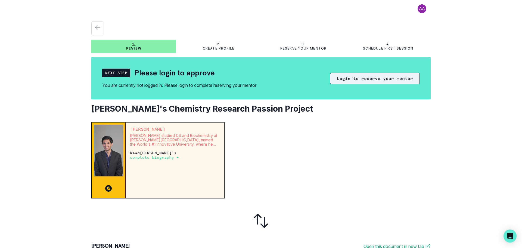
click at [403, 82] on button "Login to reserve your mentor" at bounding box center [375, 78] width 90 height 11
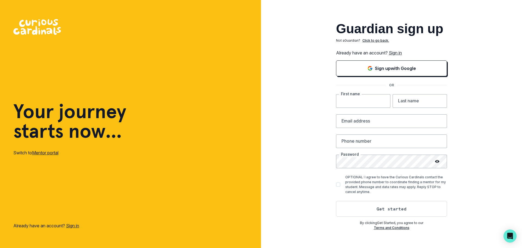
click at [368, 104] on input "text" at bounding box center [363, 101] width 54 height 14
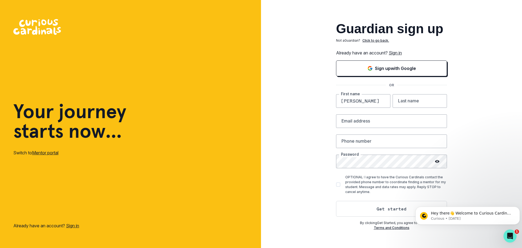
type input "[PERSON_NAME]"
type input "Lo"
type input "[EMAIL_ADDRESS][DOMAIN_NAME]"
type input "4155092680"
click at [338, 185] on span at bounding box center [338, 184] width 4 height 4
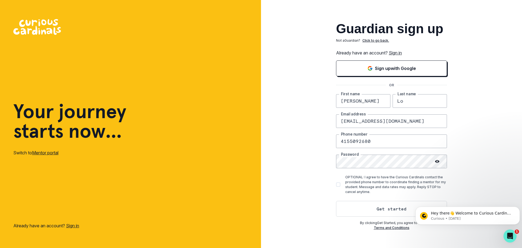
click at [336, 184] on input "OPTIONAL: I agree to have the Curious Cardinals contact the provided phone numb…" at bounding box center [336, 184] width 0 height 0
checkbox input "true"
click at [383, 210] on button "Get started" at bounding box center [391, 209] width 111 height 16
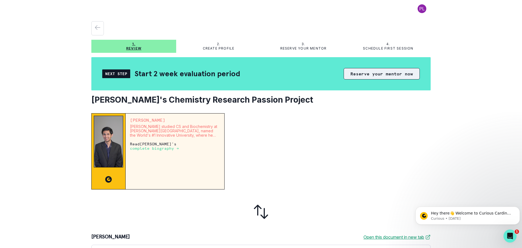
click at [369, 77] on button "Reserve your mentor now" at bounding box center [382, 73] width 76 height 11
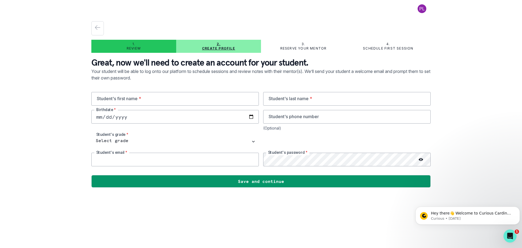
type input "[EMAIL_ADDRESS][DOMAIN_NAME]"
click at [182, 103] on input "text" at bounding box center [175, 99] width 168 height 14
type input "[PERSON_NAME]"
type input "Hsiao"
type input "[DATE]"
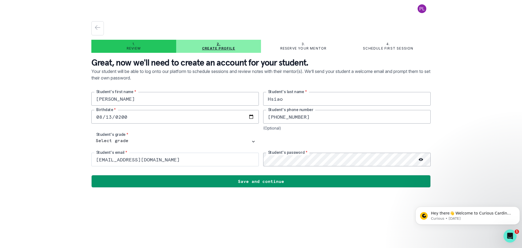
type input "[PHONE_NUMBER]"
click at [174, 159] on input "[EMAIL_ADDRESS][DOMAIN_NAME]" at bounding box center [175, 160] width 168 height 14
drag, startPoint x: 174, startPoint y: 159, endPoint x: 39, endPoint y: 156, distance: 135.0
click at [39, 156] on div "1. Review 2. Create profile 3. Reserve your mentor 4. Schedule first session Gr…" at bounding box center [261, 124] width 522 height 248
type input "[EMAIL_ADDRESS][DOMAIN_NAME]"
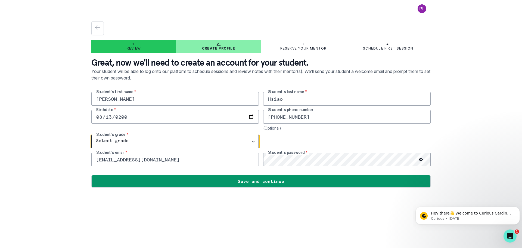
click at [121, 140] on select "Select grade 1st Grade 2nd Grade 3rd Grade 4th Grade 5th Grade 6th Grade 7th Gr…" at bounding box center [175, 142] width 168 height 14
select select "11th Grade"
click at [91, 135] on select "Select grade 1st Grade 2nd Grade 3rd Grade 4th Grade 5th Grade 6th Grade 7th Gr…" at bounding box center [175, 142] width 168 height 14
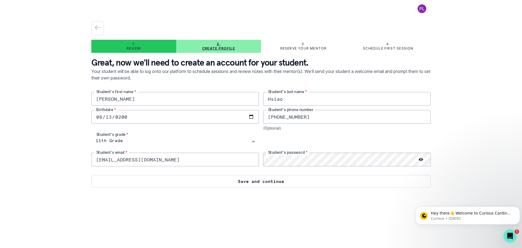
click at [304, 181] on button "Save and continue" at bounding box center [260, 181] width 339 height 13
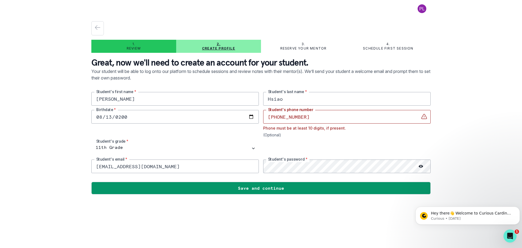
click at [268, 118] on input "[PHONE_NUMBER]" at bounding box center [347, 117] width 168 height 14
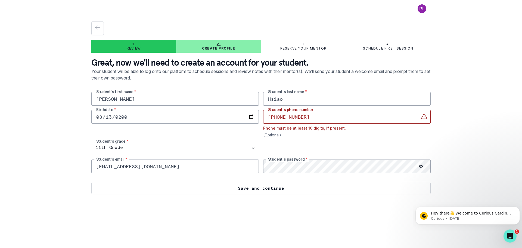
click at [293, 189] on button "Save and continue" at bounding box center [260, 188] width 339 height 13
click at [293, 190] on button "Save and continue" at bounding box center [260, 188] width 339 height 13
click at [266, 189] on button "Save and continue" at bounding box center [260, 188] width 339 height 13
click at [262, 189] on button "Save and continue" at bounding box center [260, 188] width 339 height 13
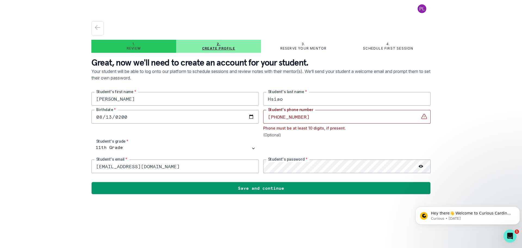
click at [404, 202] on main "1. Review 2. Create profile 3. Reserve your mentor 4. Schedule first session Gr…" at bounding box center [261, 124] width 348 height 248
click at [324, 121] on input "[PHONE_NUMBER]" at bounding box center [347, 117] width 168 height 14
drag, startPoint x: 296, startPoint y: 119, endPoint x: 231, endPoint y: 119, distance: 65.3
click at [231, 119] on div "[PERSON_NAME]'s first name * [PERSON_NAME] Student's last name * [DEMOGRAPHIC_D…" at bounding box center [260, 132] width 339 height 81
click at [272, 117] on input "14159145858" at bounding box center [347, 117] width 168 height 14
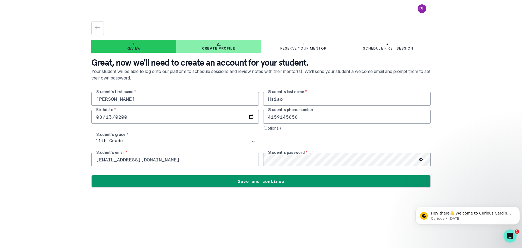
type input "4159145858"
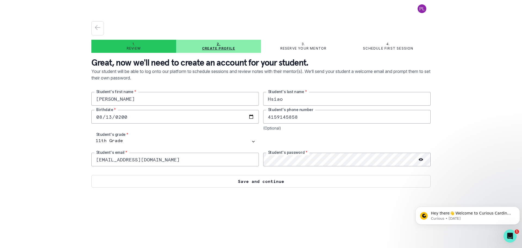
click at [293, 179] on button "Save and continue" at bounding box center [260, 181] width 339 height 13
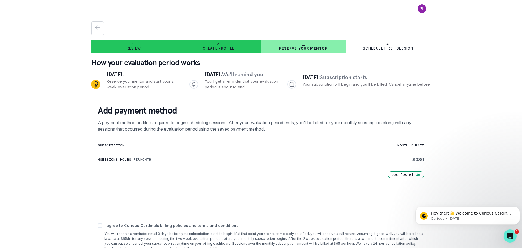
click at [269, 147] on p "subscription" at bounding box center [207, 145] width 218 height 4
click at [181, 146] on p "subscription" at bounding box center [207, 145] width 218 height 4
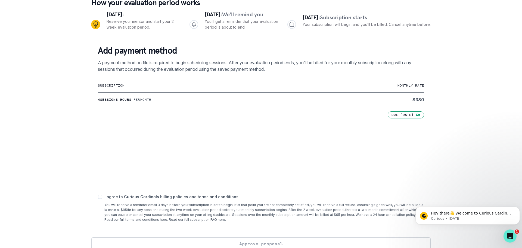
scroll to position [68, 0]
